Goal: Find specific page/section: Find specific page/section

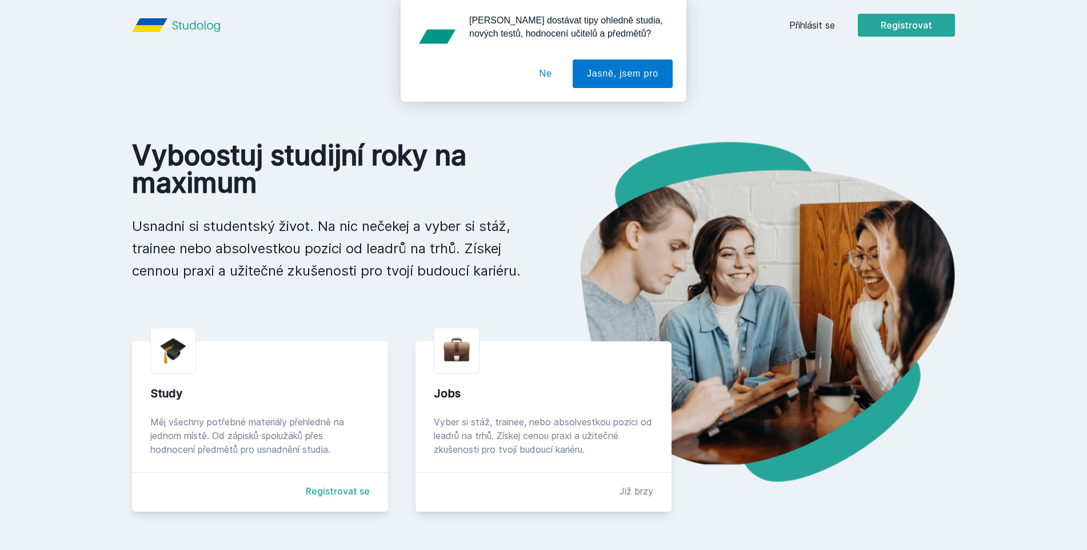
click at [804, 30] on div "[PERSON_NAME] dostávat tipy ohledně studia, nových testů, hodnocení učitelů a p…" at bounding box center [543, 51] width 1087 height 102
click at [806, 22] on div "Chceš dostávat tipy ohledně studia, nových testů, hodnocení učitelů a předmětů?…" at bounding box center [543, 51] width 1087 height 102
click at [547, 81] on button "Ne" at bounding box center [545, 73] width 41 height 29
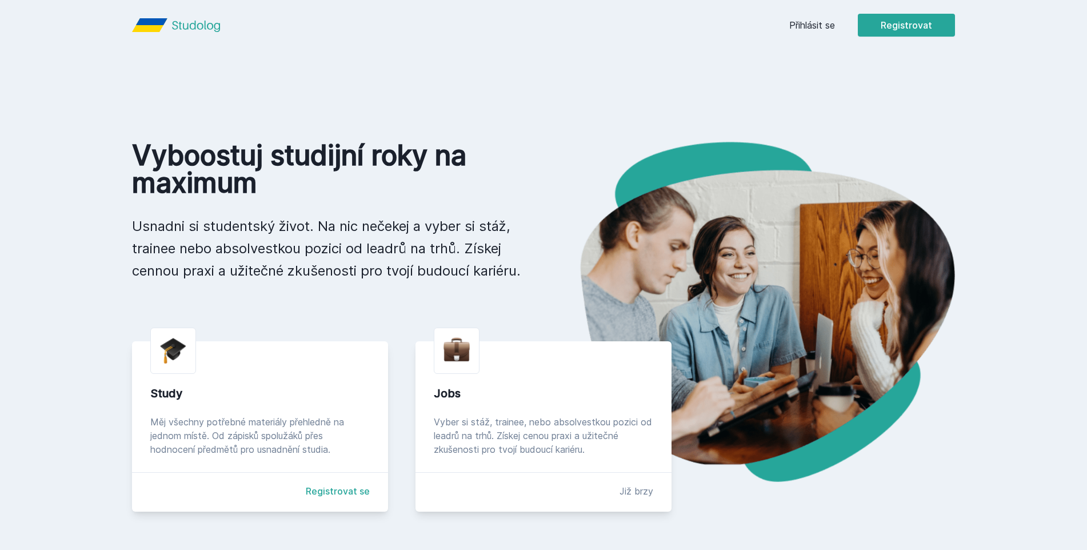
click at [812, 23] on link "Přihlásit se" at bounding box center [813, 25] width 46 height 14
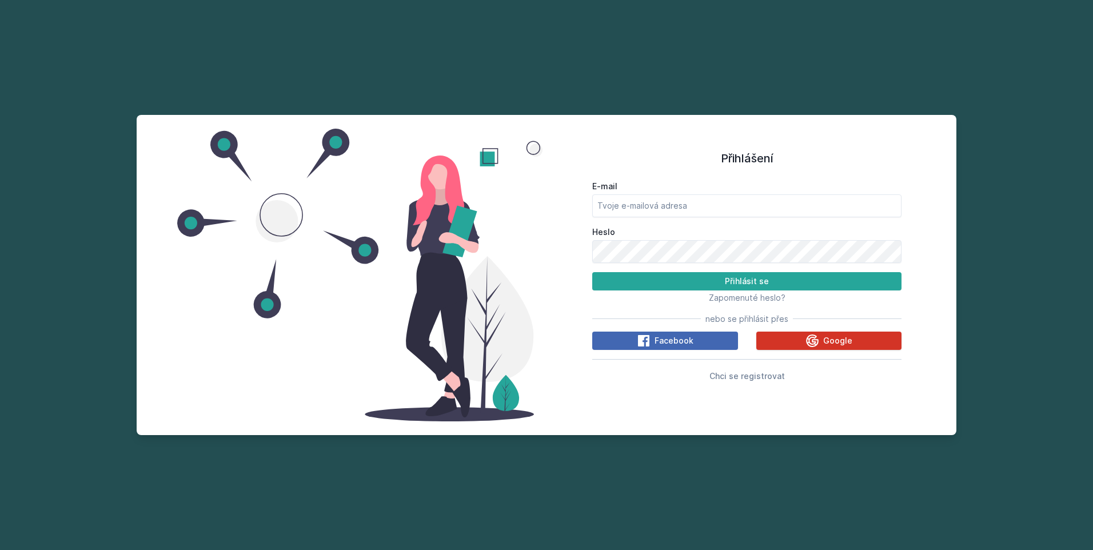
click at [808, 341] on icon at bounding box center [812, 340] width 13 height 13
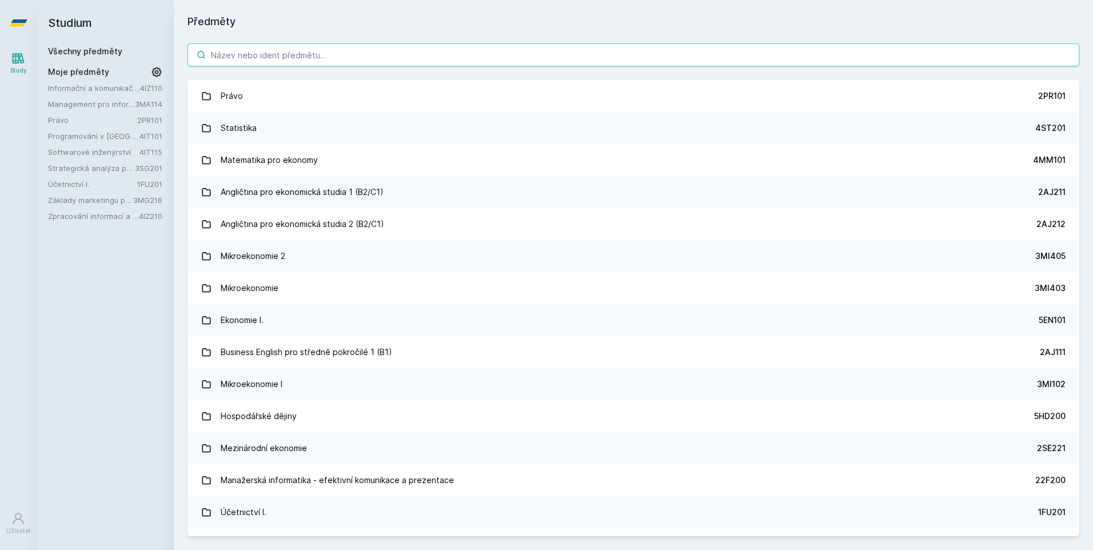
click at [268, 57] on input "search" at bounding box center [634, 54] width 892 height 23
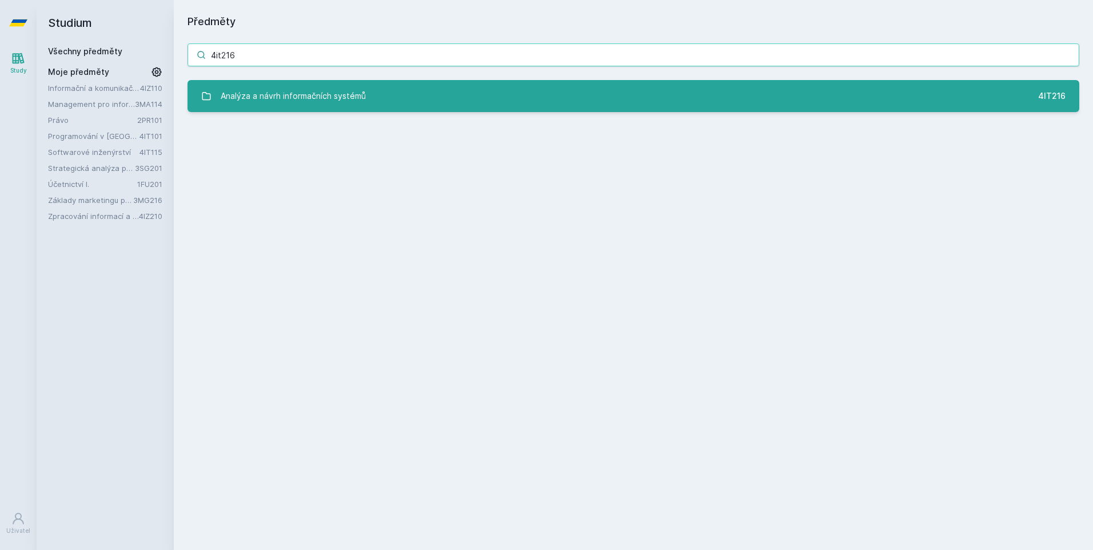
type input "4it216"
click at [294, 97] on div "Analýza a návrh informačních systémů" at bounding box center [293, 96] width 145 height 23
